Goal: Obtain resource: Obtain resource

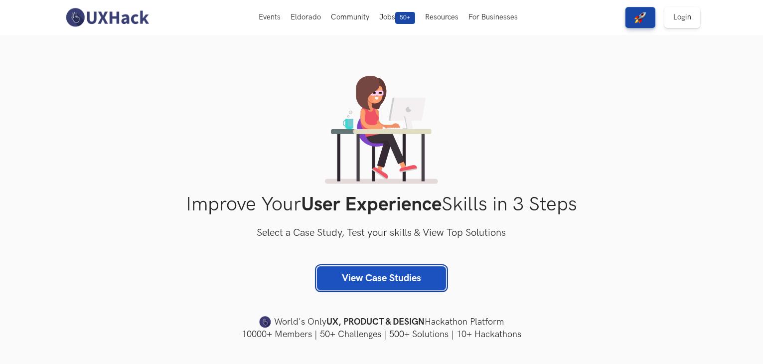
click at [407, 276] on link "View Case Studies" at bounding box center [381, 278] width 129 height 24
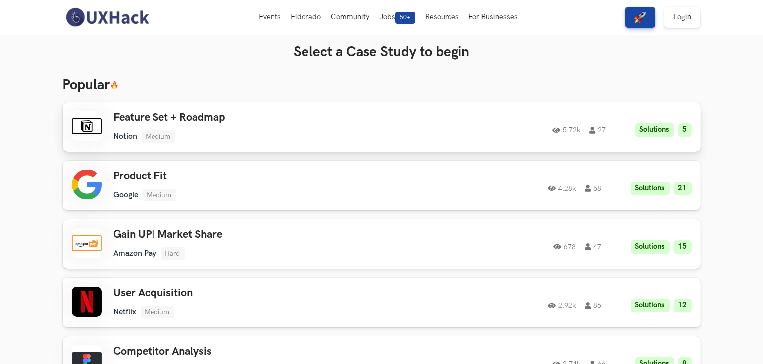
click at [150, 131] on li "Medium" at bounding box center [159, 136] width 34 height 12
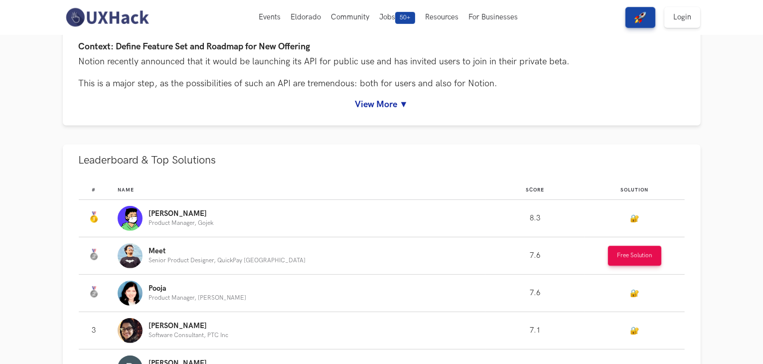
scroll to position [468, 0]
click at [621, 253] on button "Free Solution" at bounding box center [634, 256] width 53 height 20
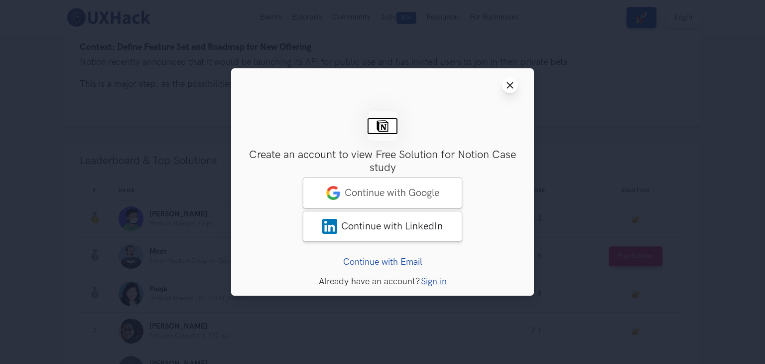
click at [513, 85] on icon "Close modal window" at bounding box center [510, 85] width 8 height 8
